Goal: Task Accomplishment & Management: Manage account settings

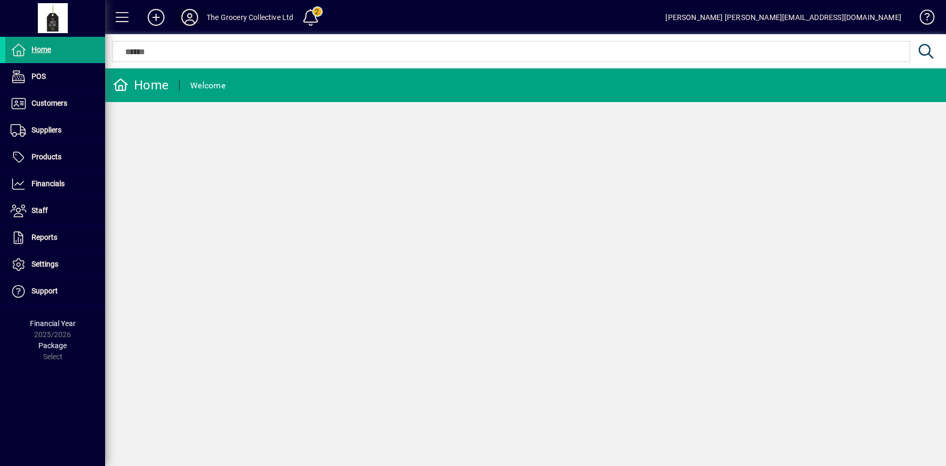
click at [192, 17] on icon at bounding box center [189, 17] width 21 height 17
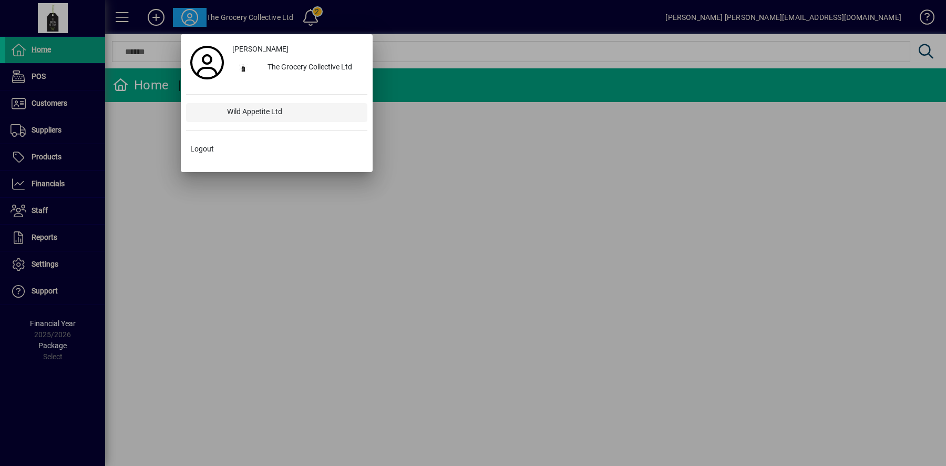
click at [247, 115] on div "Wild Appetite Ltd" at bounding box center [293, 112] width 149 height 19
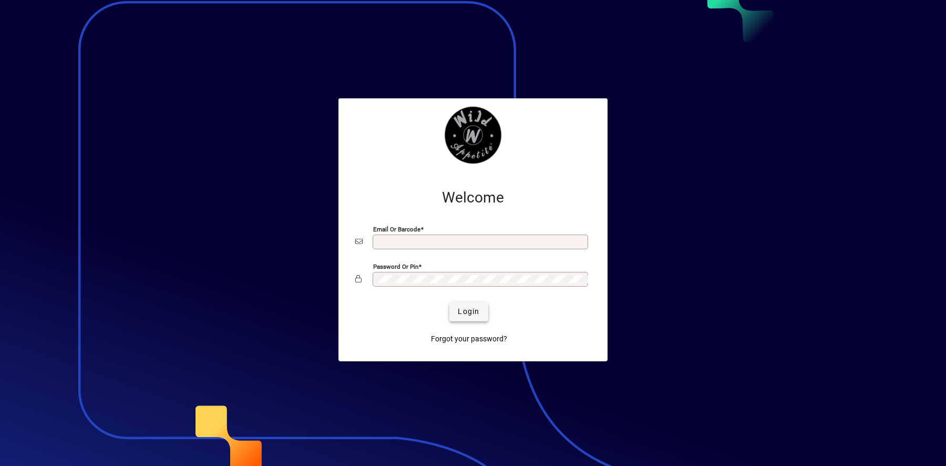
type input "**********"
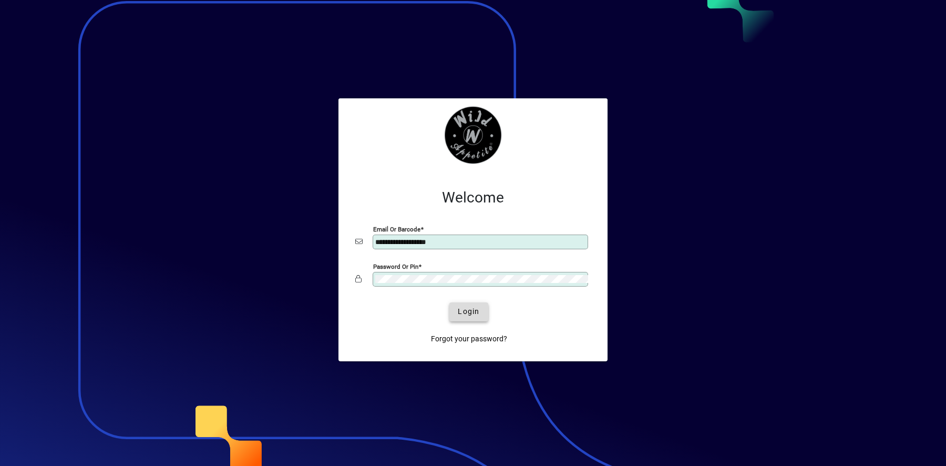
click at [467, 311] on span "Login" at bounding box center [469, 311] width 22 height 11
